Goal: Find specific page/section: Find specific page/section

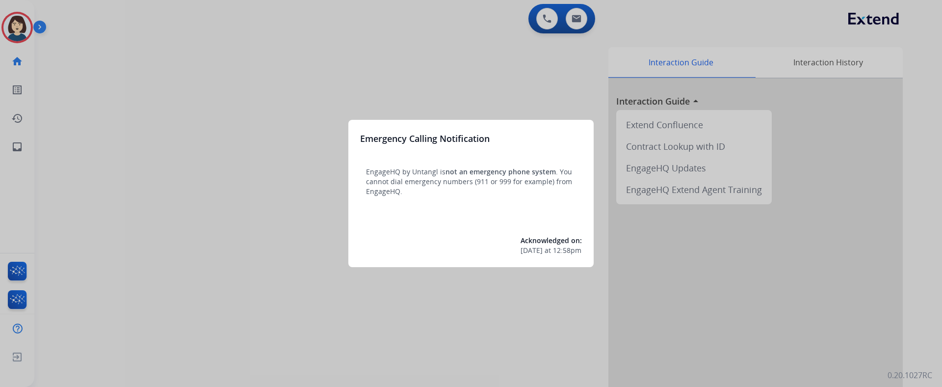
click at [14, 88] on div at bounding box center [471, 193] width 942 height 387
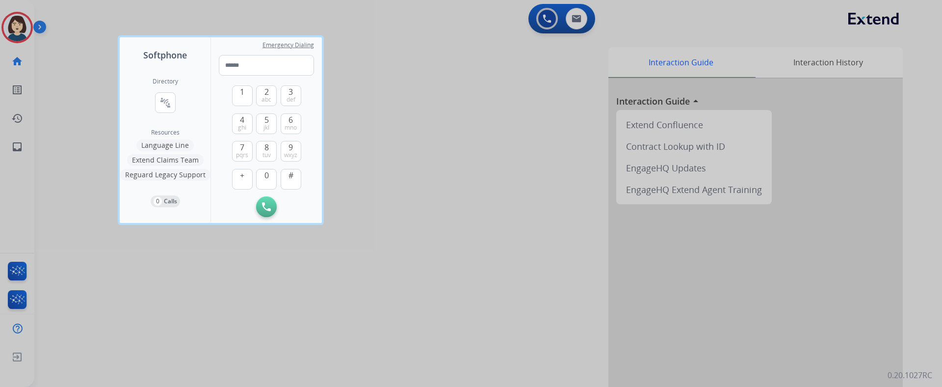
click at [10, 113] on div at bounding box center [471, 193] width 942 height 387
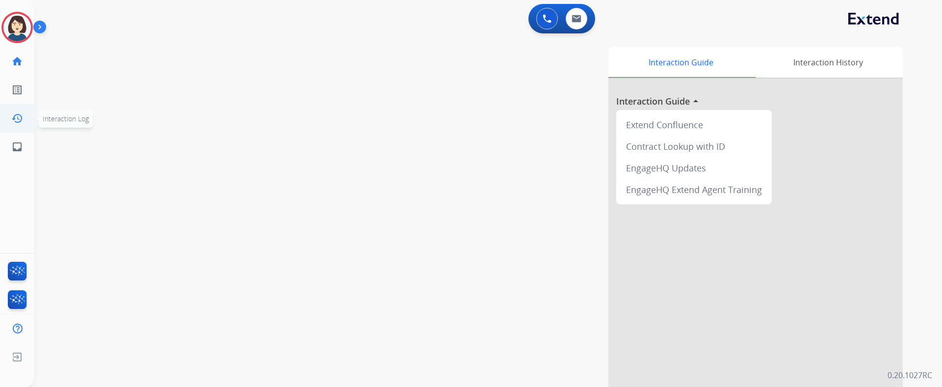
click at [16, 116] on mat-icon "history" at bounding box center [17, 118] width 12 height 12
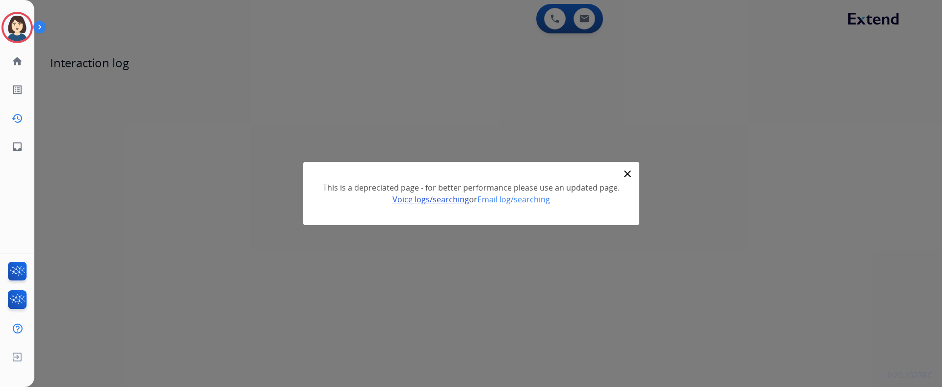
click at [419, 197] on link "Voice logs/searching" at bounding box center [431, 199] width 77 height 11
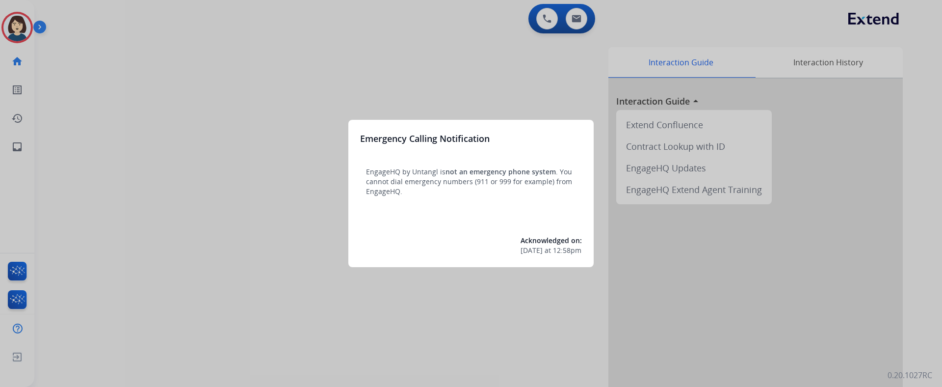
click at [279, 266] on div at bounding box center [471, 193] width 942 height 387
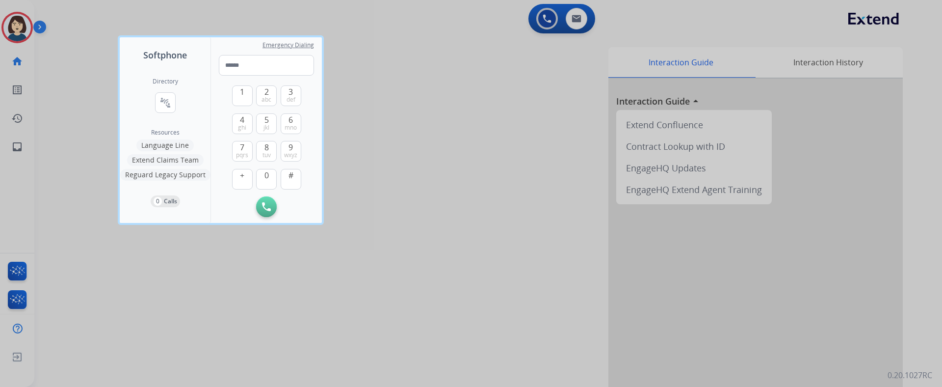
click at [11, 303] on div at bounding box center [471, 193] width 942 height 387
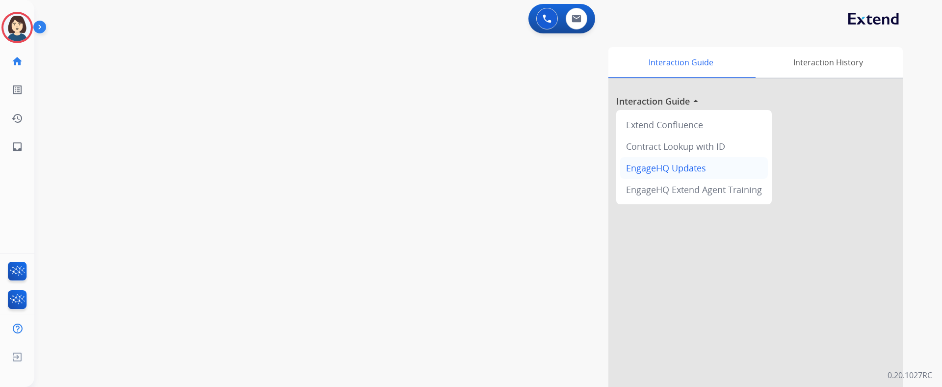
click at [641, 171] on div "EngageHQ Updates" at bounding box center [694, 168] width 148 height 22
